Goal: Task Accomplishment & Management: Manage account settings

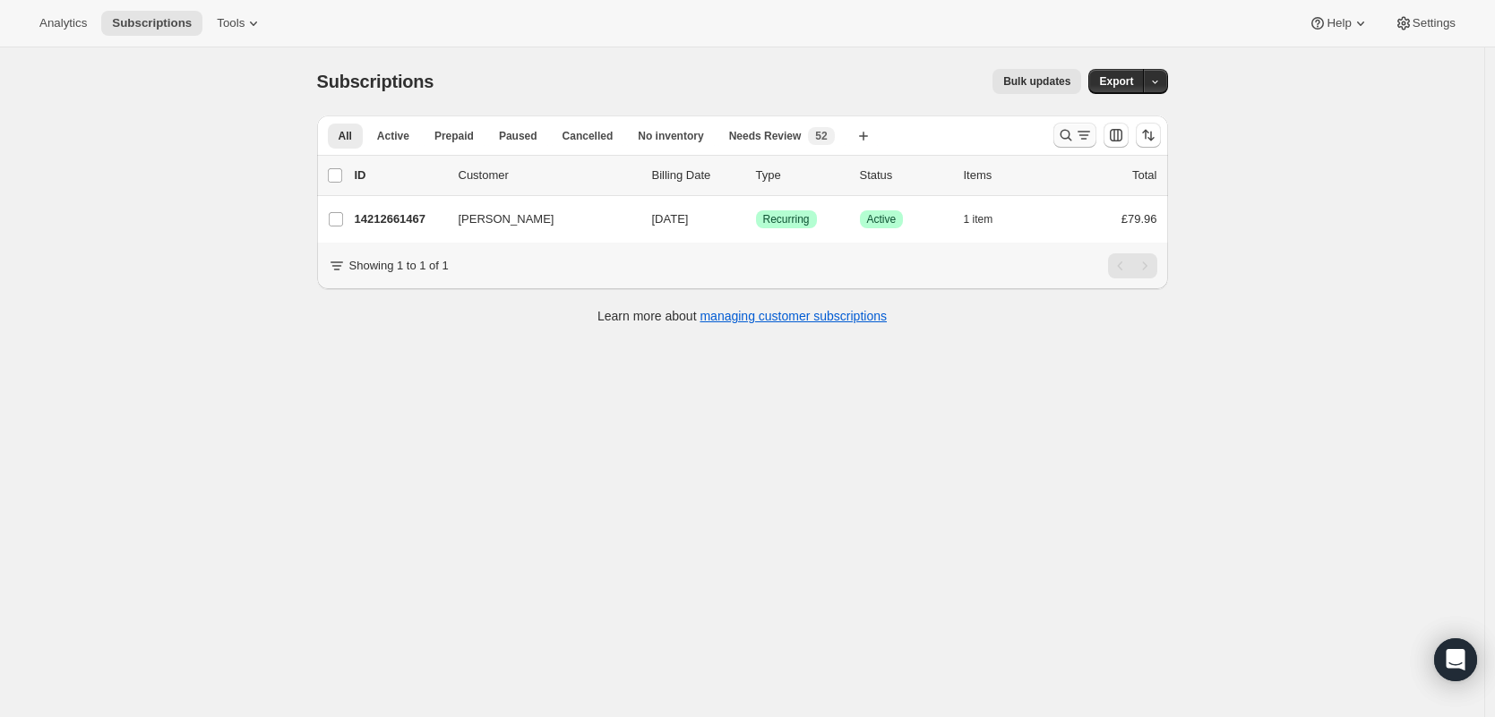
click at [1070, 133] on icon "Search and filter results" at bounding box center [1066, 135] width 18 height 18
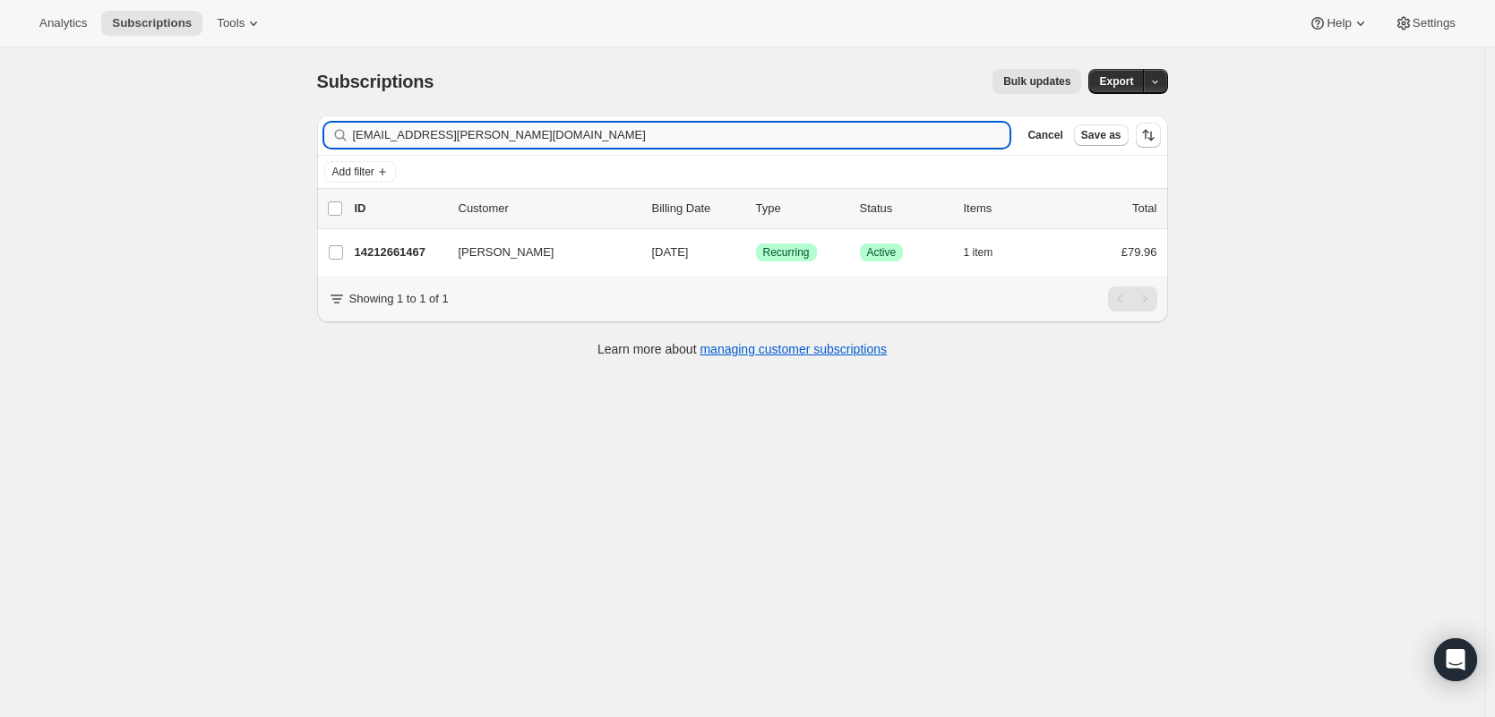
click at [577, 127] on input "[EMAIL_ADDRESS][PERSON_NAME][DOMAIN_NAME]" at bounding box center [681, 135] width 657 height 25
type input "[EMAIL_ADDRESS][DOMAIN_NAME]"
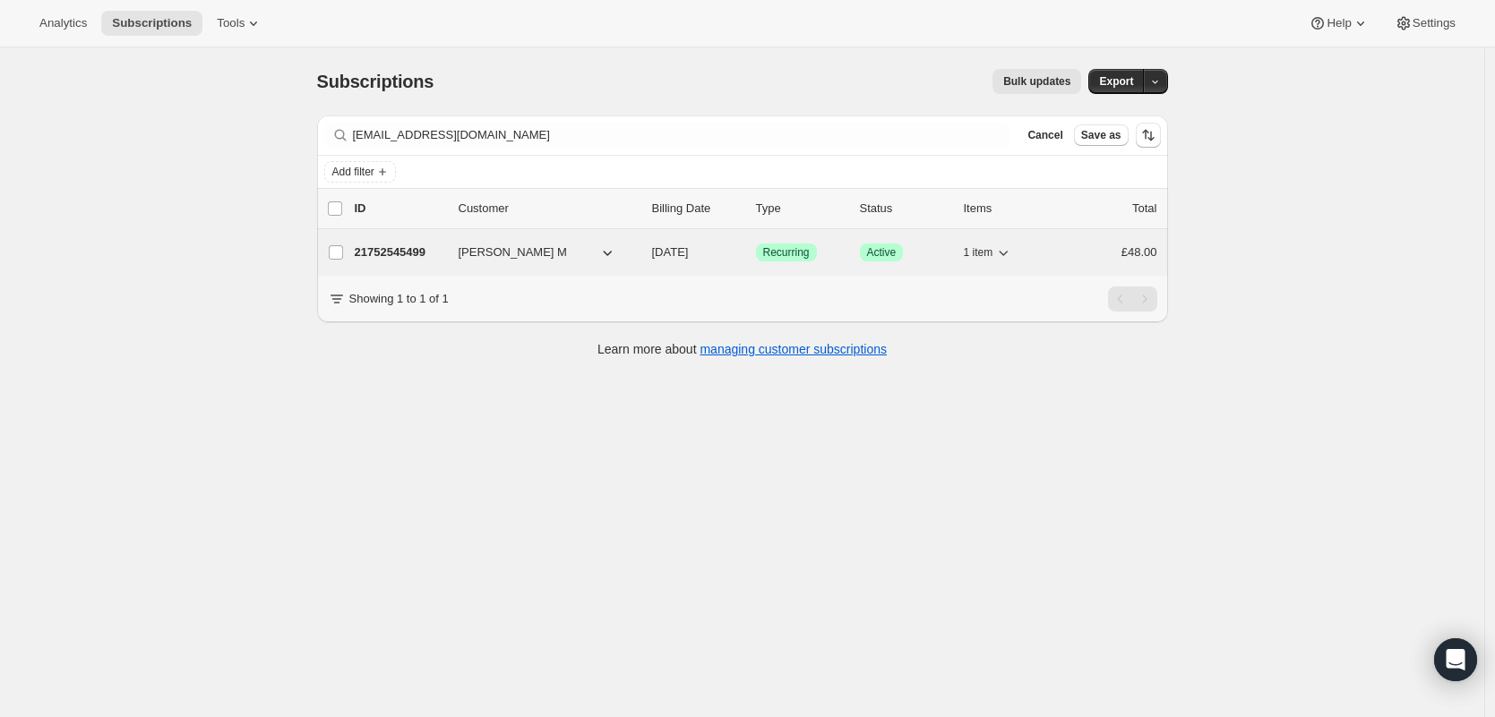
click at [453, 250] on div "21752545499 [PERSON_NAME] M [DATE] Success Recurring Success Active 1 item £48.…" at bounding box center [756, 252] width 803 height 25
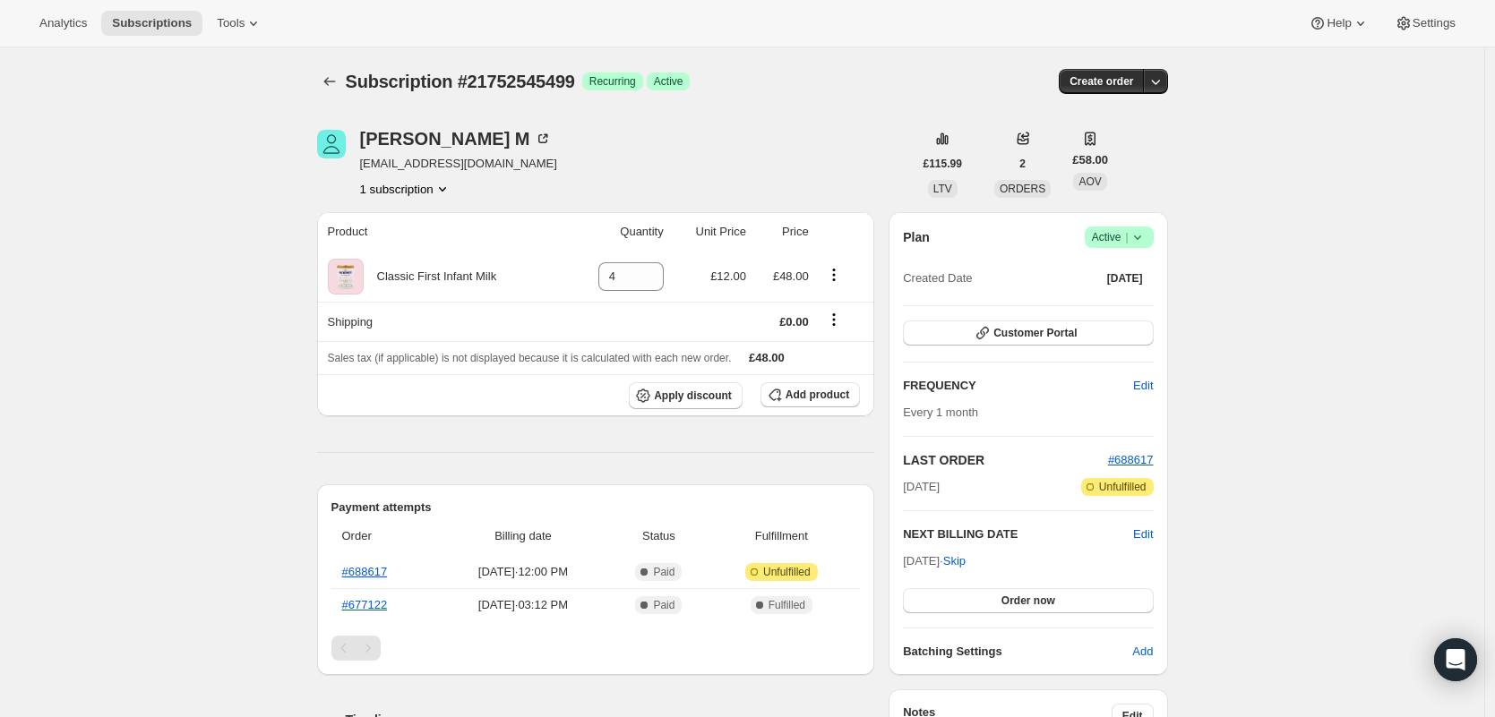
click at [1145, 239] on icon at bounding box center [1138, 237] width 18 height 18
click at [1121, 296] on span "Cancel subscription" at bounding box center [1118, 302] width 101 height 13
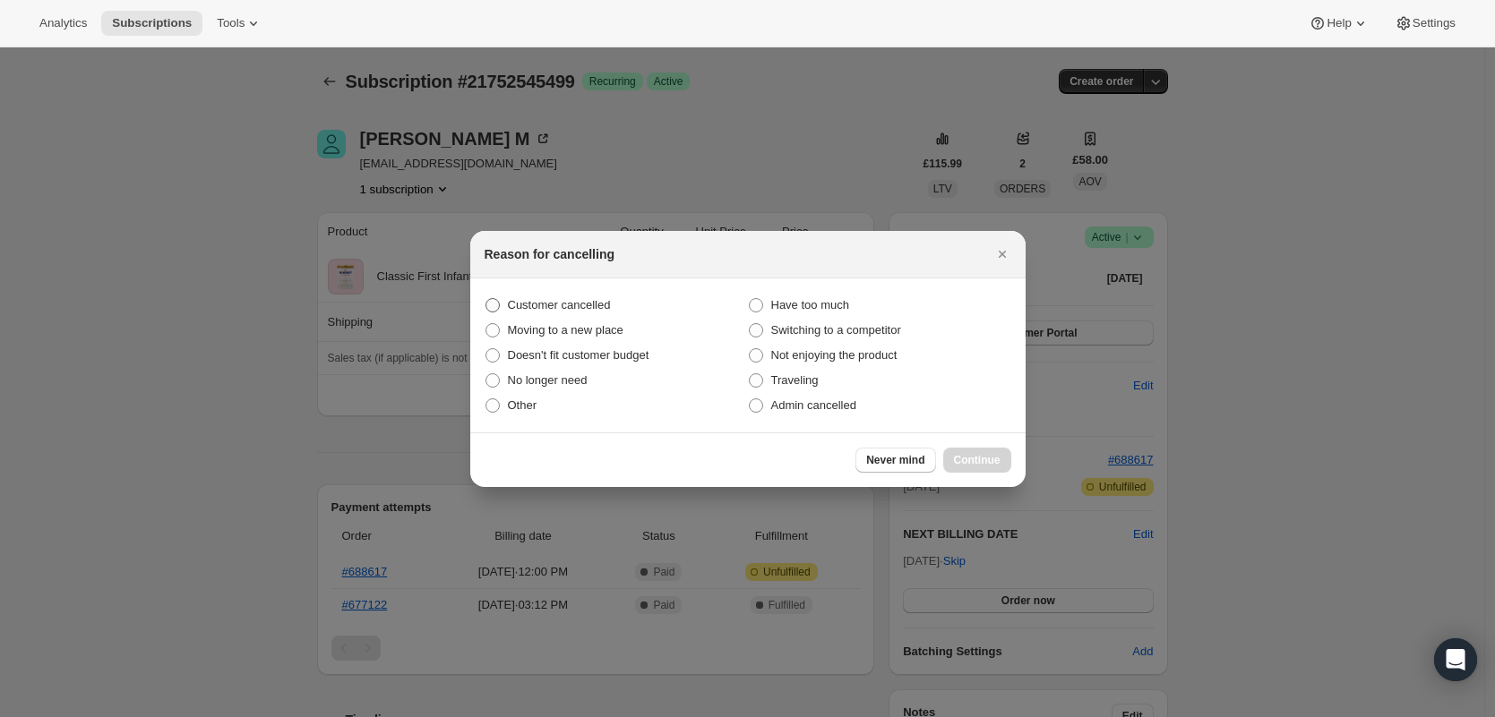
click at [518, 311] on span "Customer cancelled" at bounding box center [559, 304] width 103 height 13
click at [486, 299] on input "Customer cancelled" at bounding box center [485, 298] width 1 height 1
radio input "true"
click at [1009, 459] on button "Continue" at bounding box center [977, 460] width 68 height 25
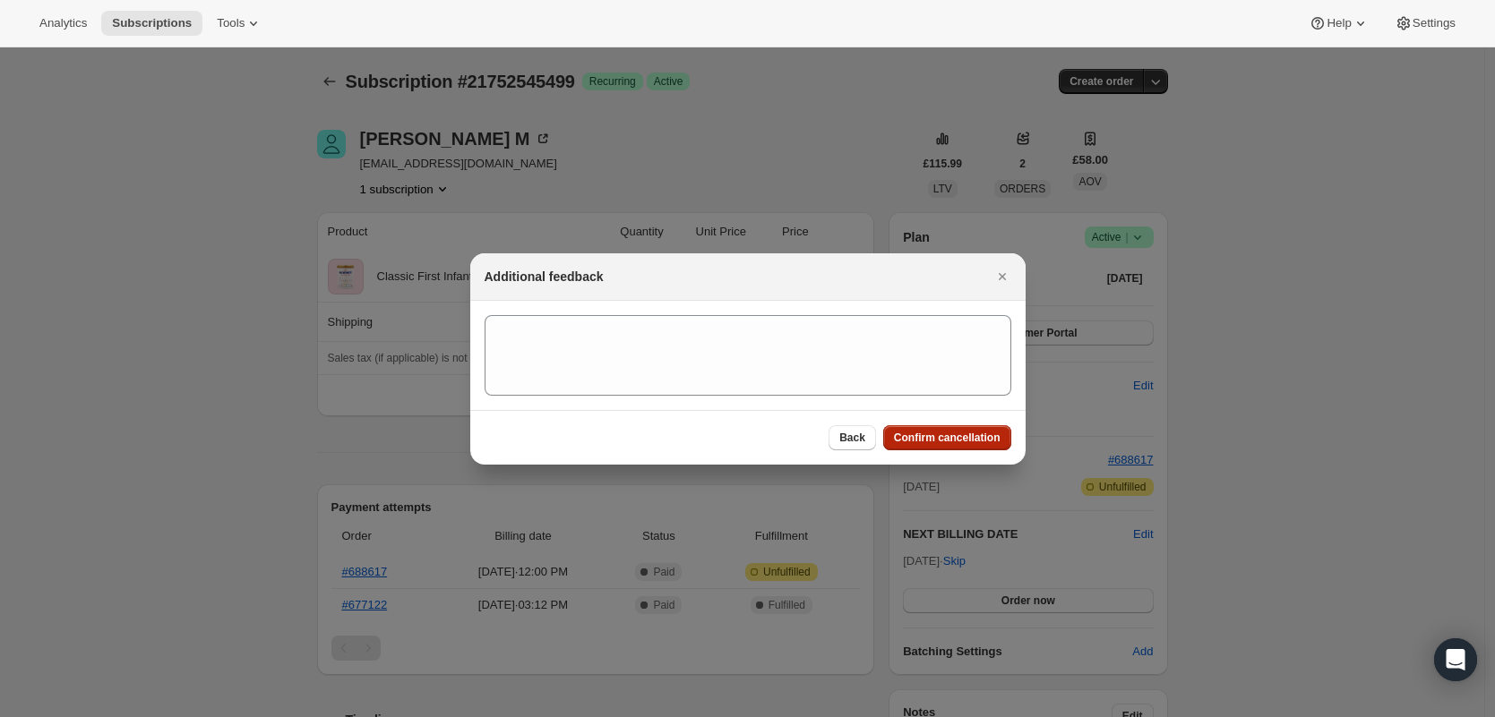
click at [984, 437] on span "Confirm cancellation" at bounding box center [947, 438] width 107 height 14
